Goal: Information Seeking & Learning: Learn about a topic

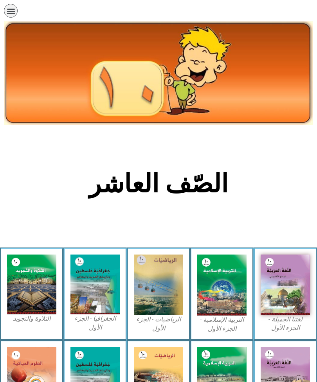
click at [222, 293] on img at bounding box center [221, 284] width 49 height 61
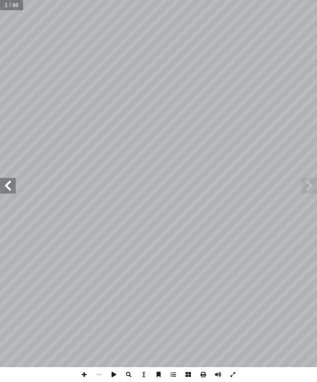
click at [305, 180] on span at bounding box center [309, 186] width 16 height 16
click at [306, 186] on span at bounding box center [309, 186] width 16 height 16
click at [311, 190] on span at bounding box center [309, 186] width 16 height 16
click at [306, 182] on span at bounding box center [309, 186] width 16 height 16
click at [307, 179] on span at bounding box center [309, 186] width 16 height 16
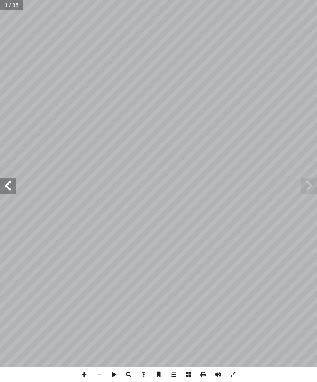
click at [5, 185] on span at bounding box center [8, 186] width 16 height 16
click at [11, 188] on span at bounding box center [8, 186] width 16 height 16
click at [10, 178] on span at bounding box center [8, 186] width 16 height 16
click at [16, 6] on input "text" at bounding box center [11, 5] width 23 height 10
type input "**"
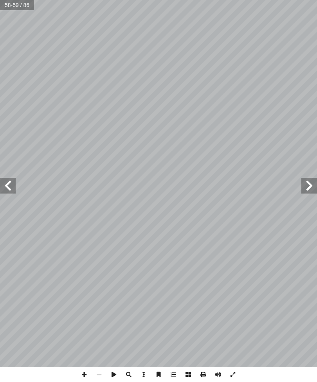
click at [11, 185] on span at bounding box center [8, 186] width 16 height 16
click at [4, 184] on span at bounding box center [8, 186] width 16 height 16
